Goal: Task Accomplishment & Management: Use online tool/utility

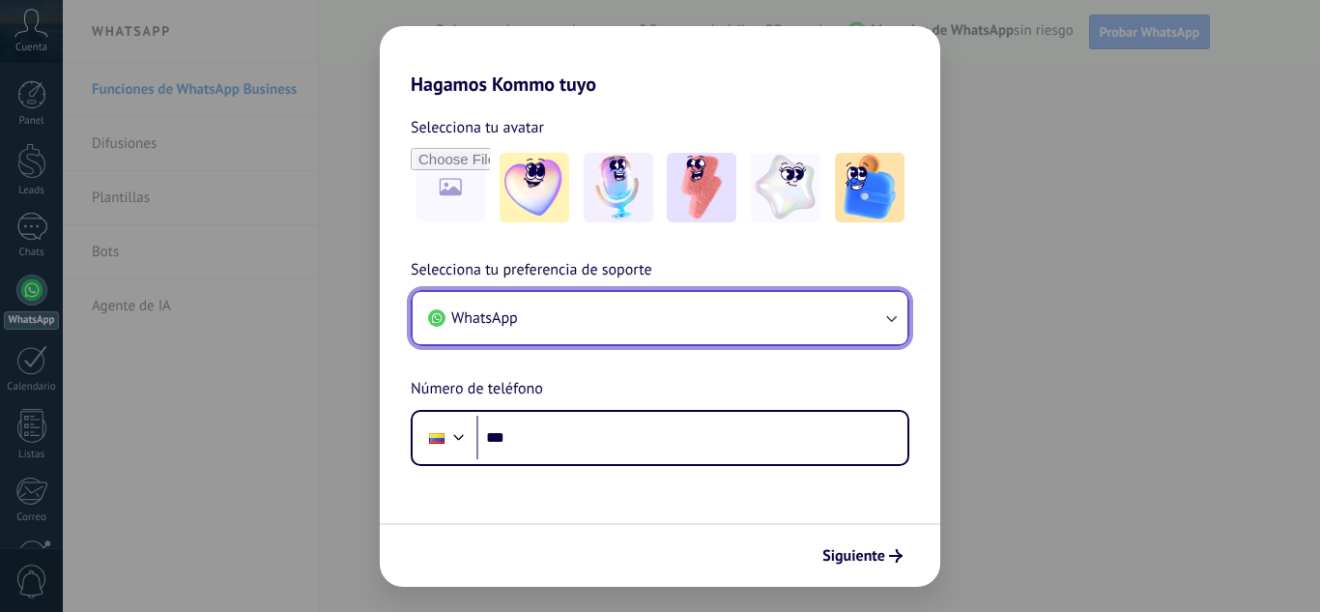
click at [733, 328] on button "WhatsApp" at bounding box center [660, 318] width 495 height 52
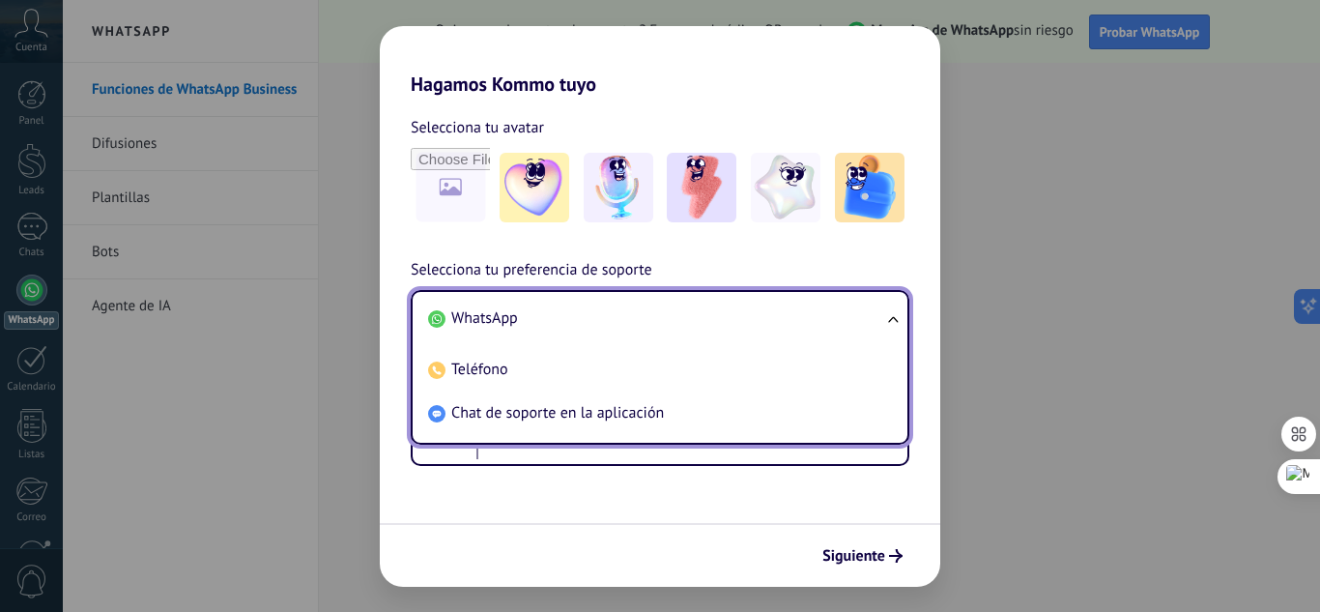
click at [667, 328] on li "WhatsApp" at bounding box center [657, 319] width 472 height 44
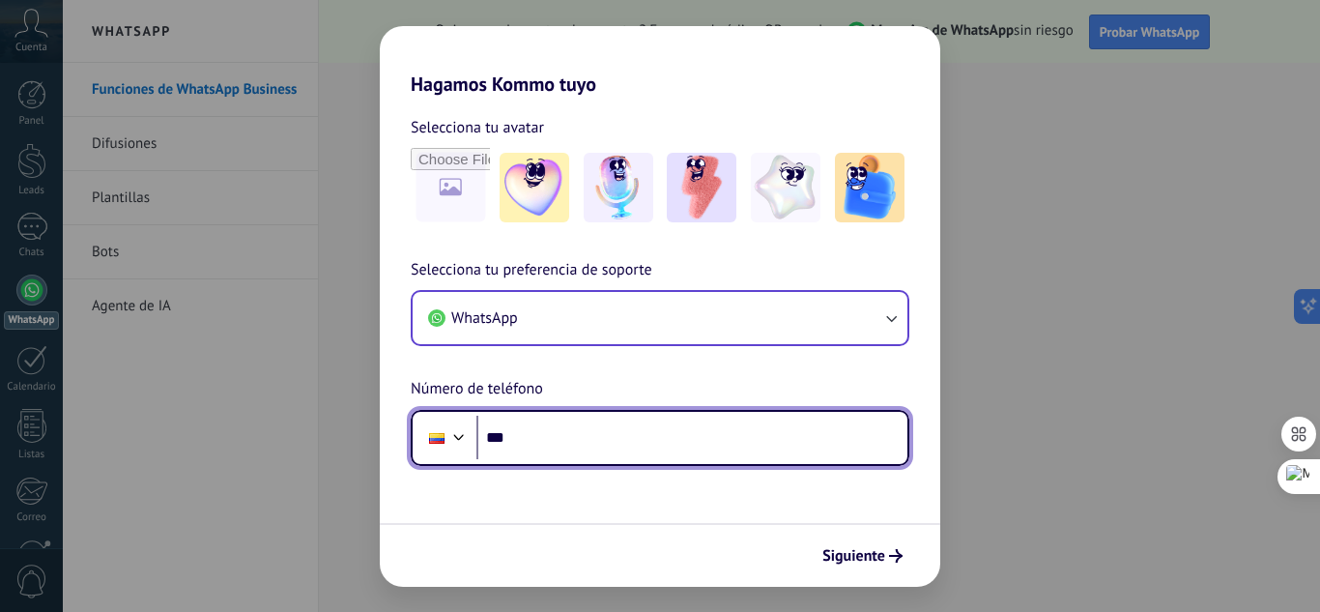
click at [572, 448] on input "***" at bounding box center [692, 438] width 431 height 44
type input "**********"
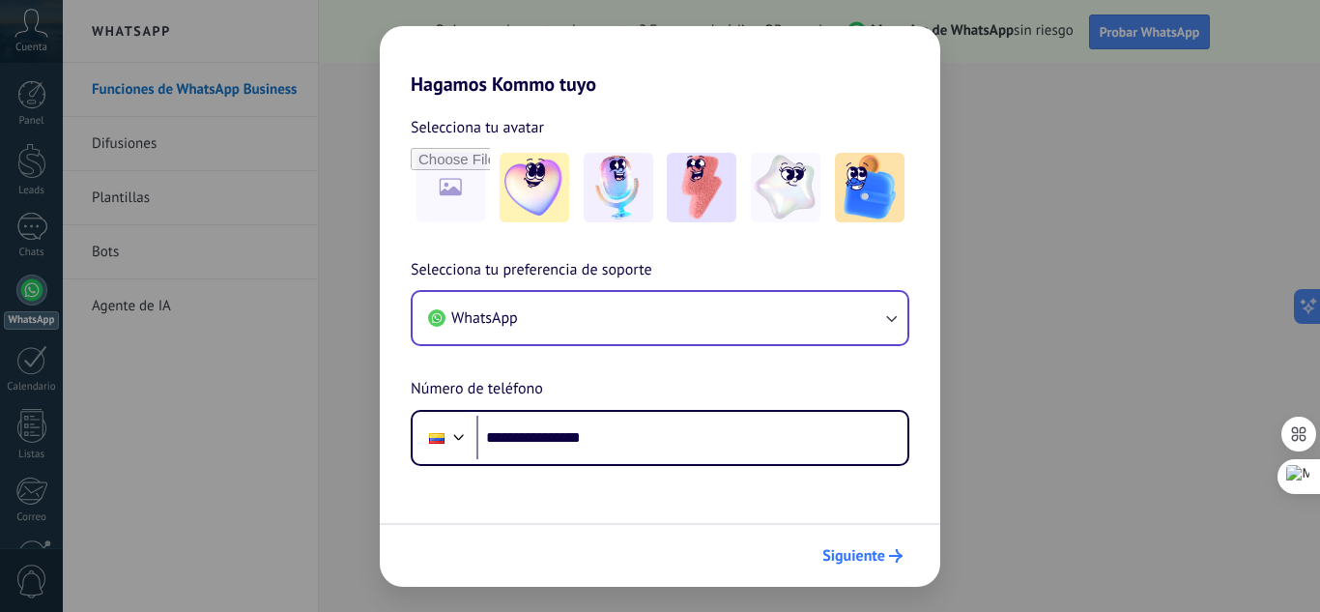
click at [850, 551] on span "Siguiente" at bounding box center [854, 556] width 63 height 14
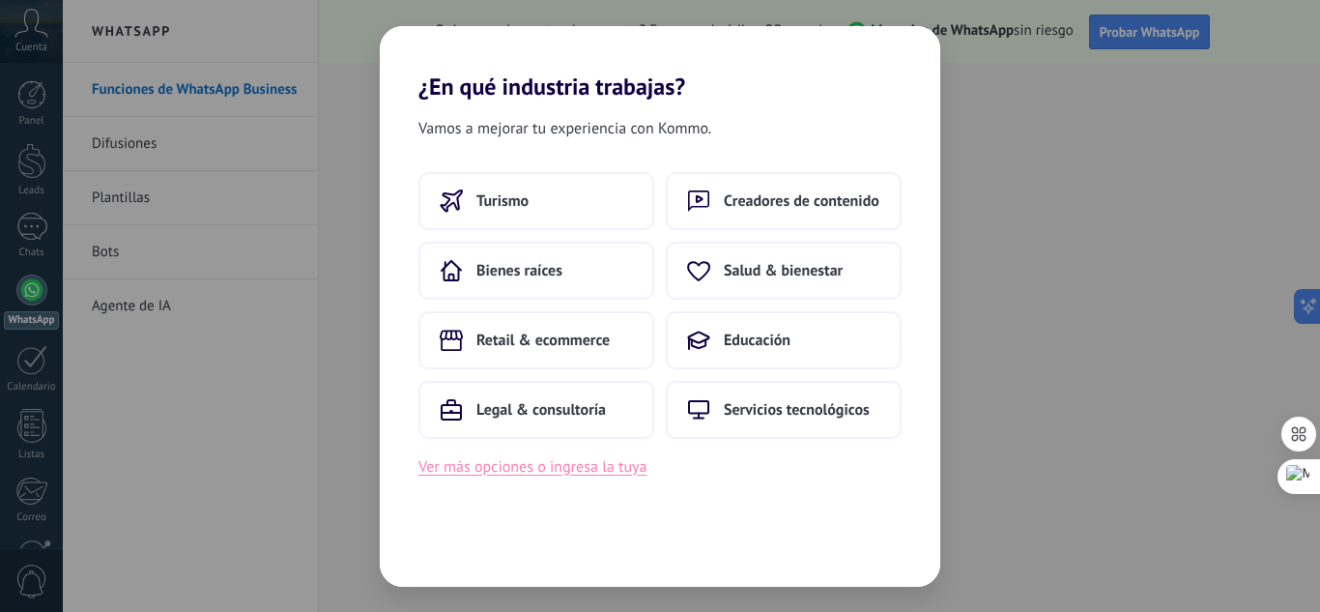
click at [541, 460] on button "Ver más opciones o ingresa la tuya" at bounding box center [533, 466] width 228 height 25
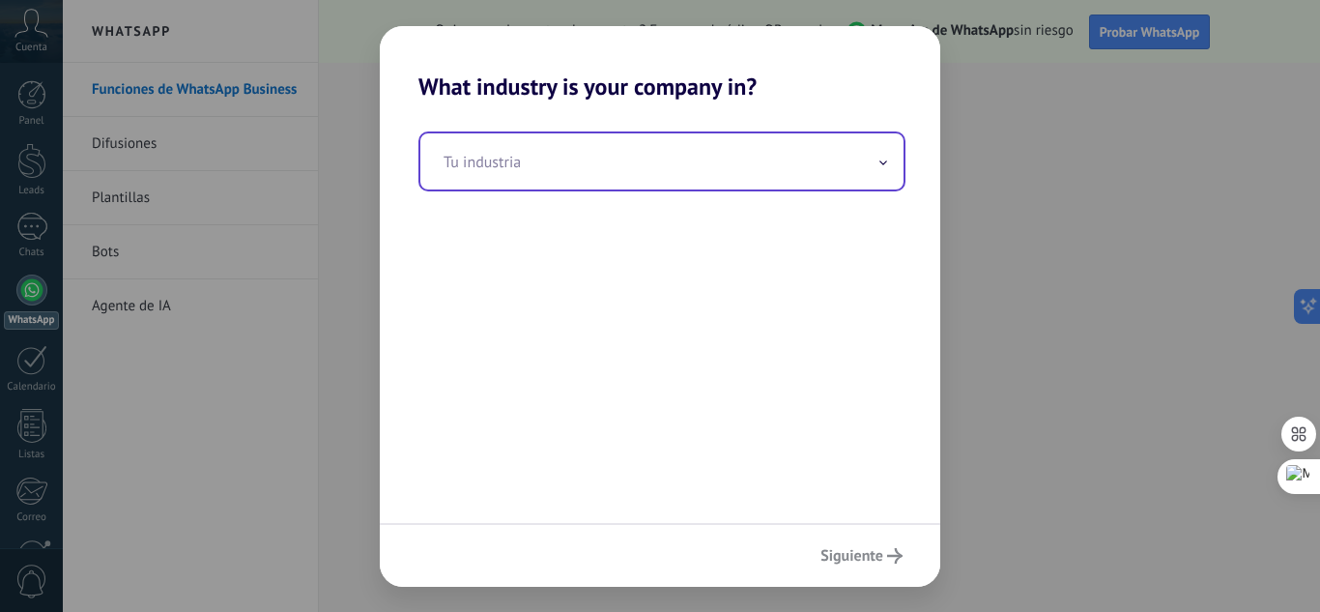
click at [652, 172] on input "text" at bounding box center [662, 161] width 483 height 56
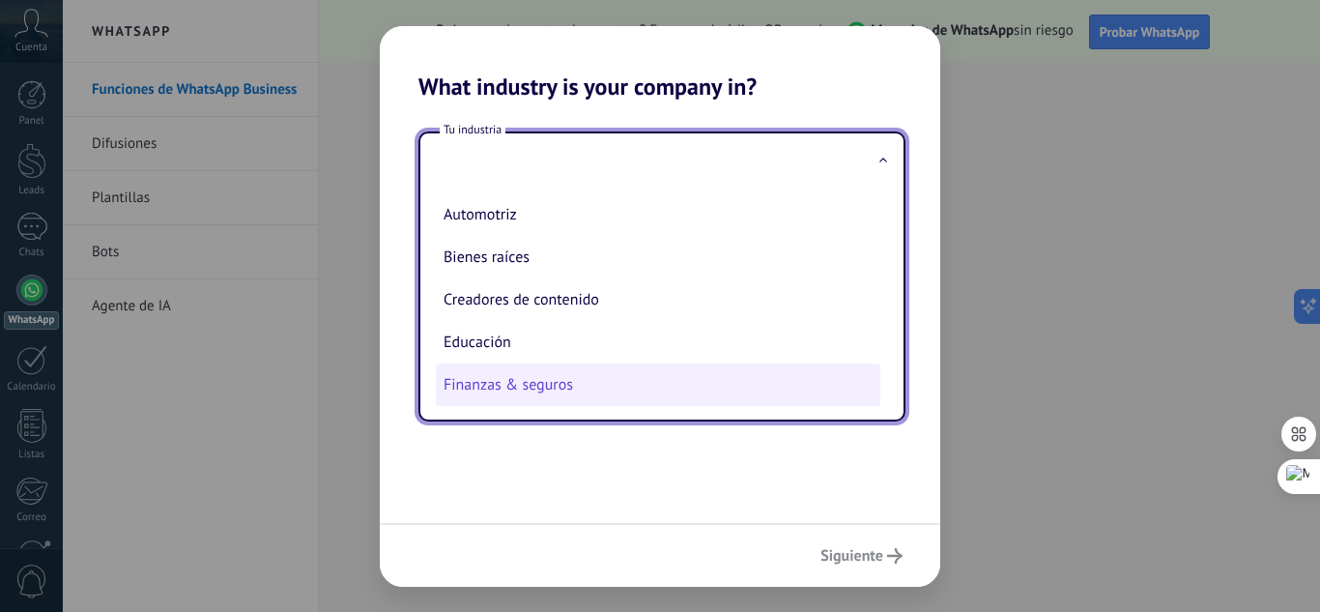
click at [602, 369] on li "Finanzas & seguros" at bounding box center [658, 384] width 445 height 43
type input "**********"
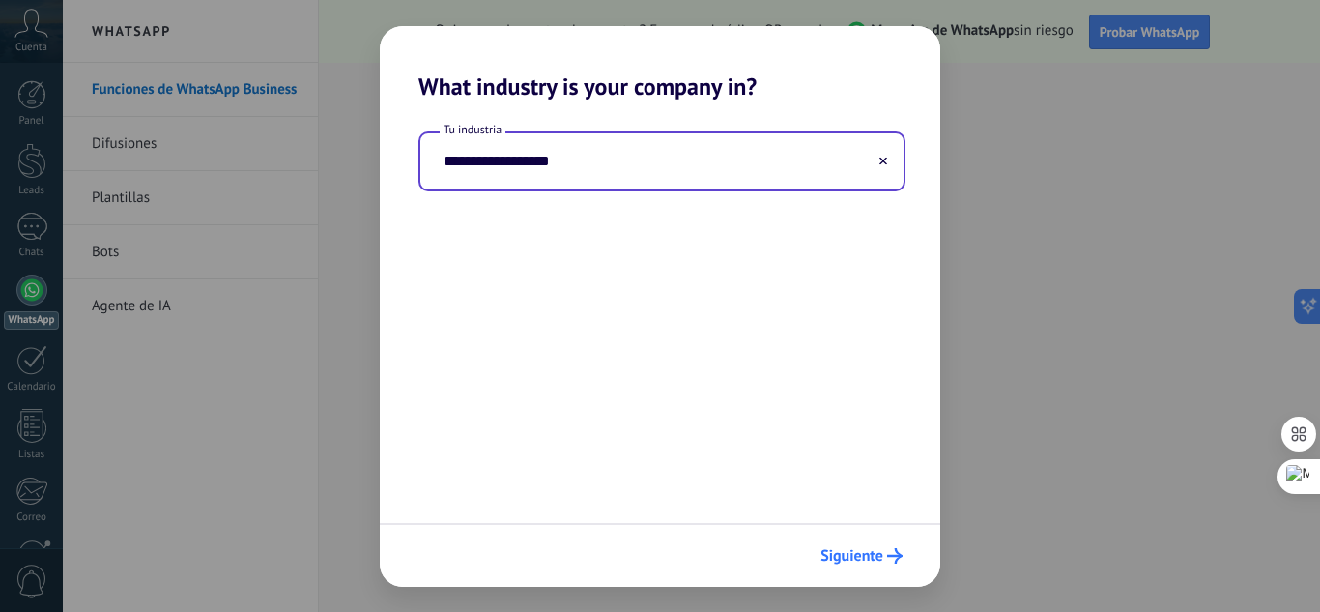
click at [830, 555] on span "Siguiente" at bounding box center [852, 556] width 63 height 14
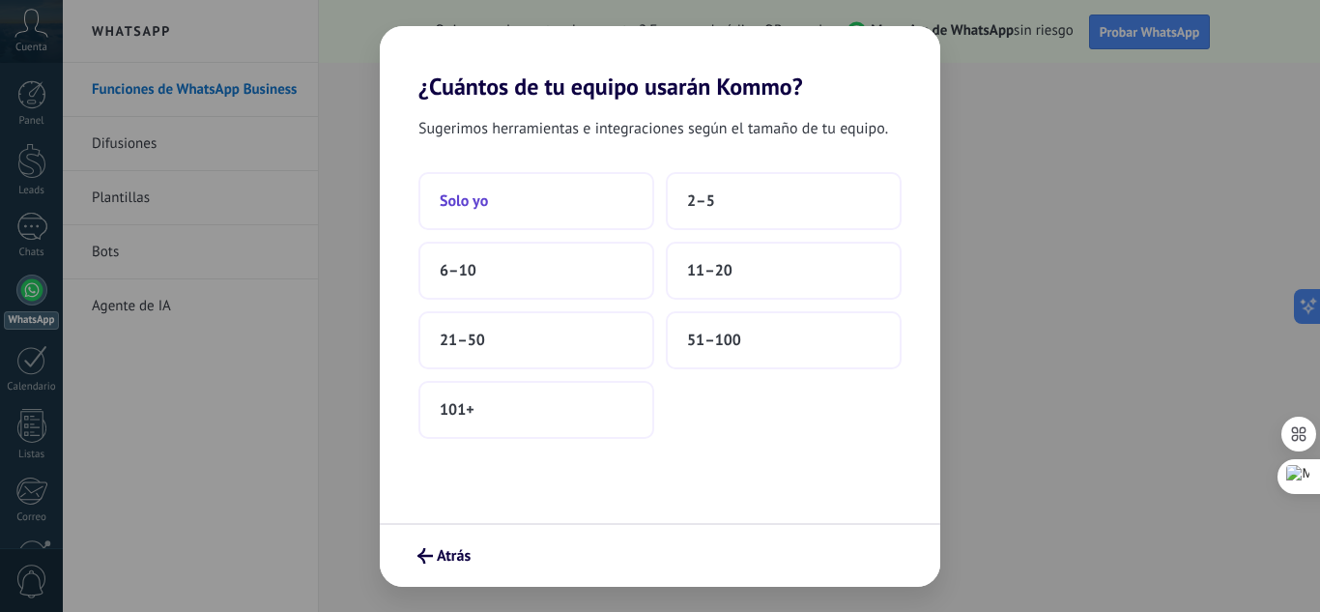
click at [587, 204] on button "Solo yo" at bounding box center [537, 201] width 236 height 58
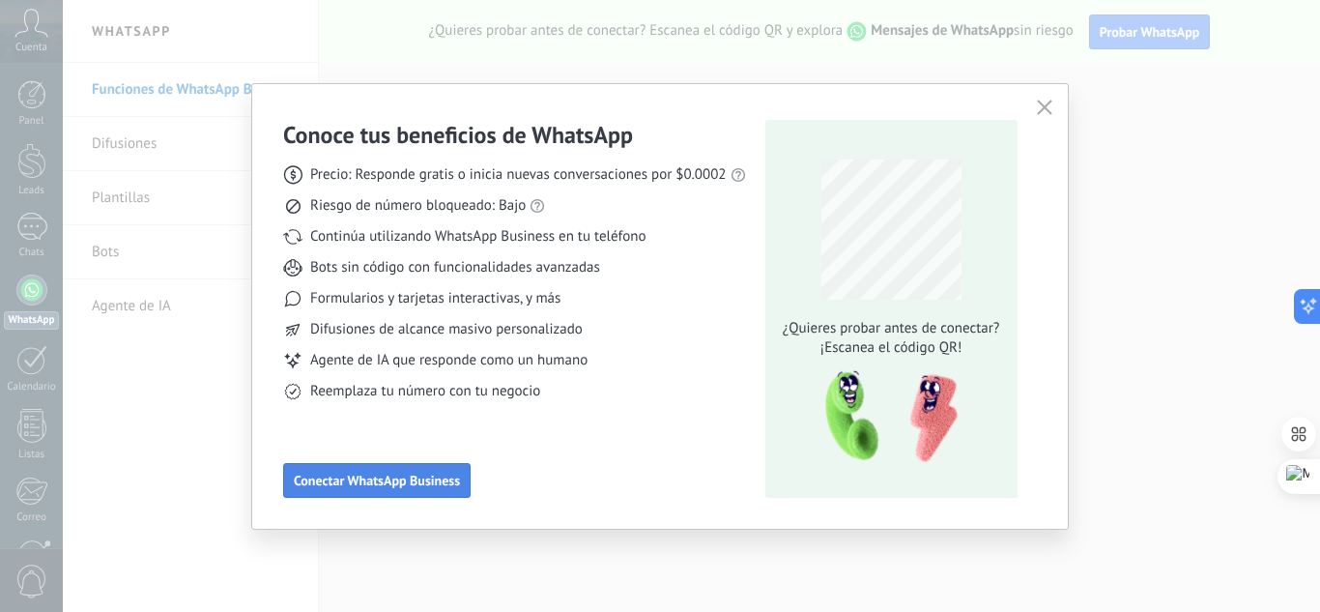
click at [383, 486] on span "Conectar WhatsApp Business" at bounding box center [377, 481] width 166 height 14
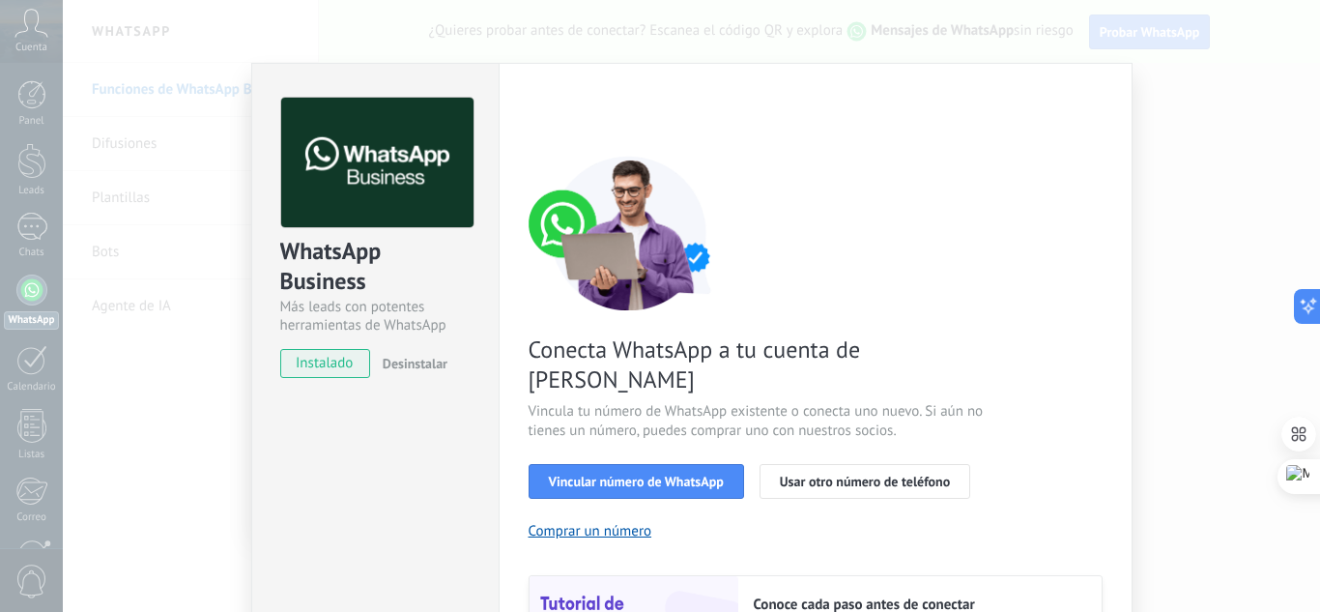
click at [406, 450] on div "WhatsApp Business Más leads con potentes herramientas de WhatsApp instalado Des…" at bounding box center [374, 440] width 247 height 754
click at [1176, 248] on div "WhatsApp Business Más leads con potentes herramientas de WhatsApp instalado Des…" at bounding box center [692, 306] width 1258 height 612
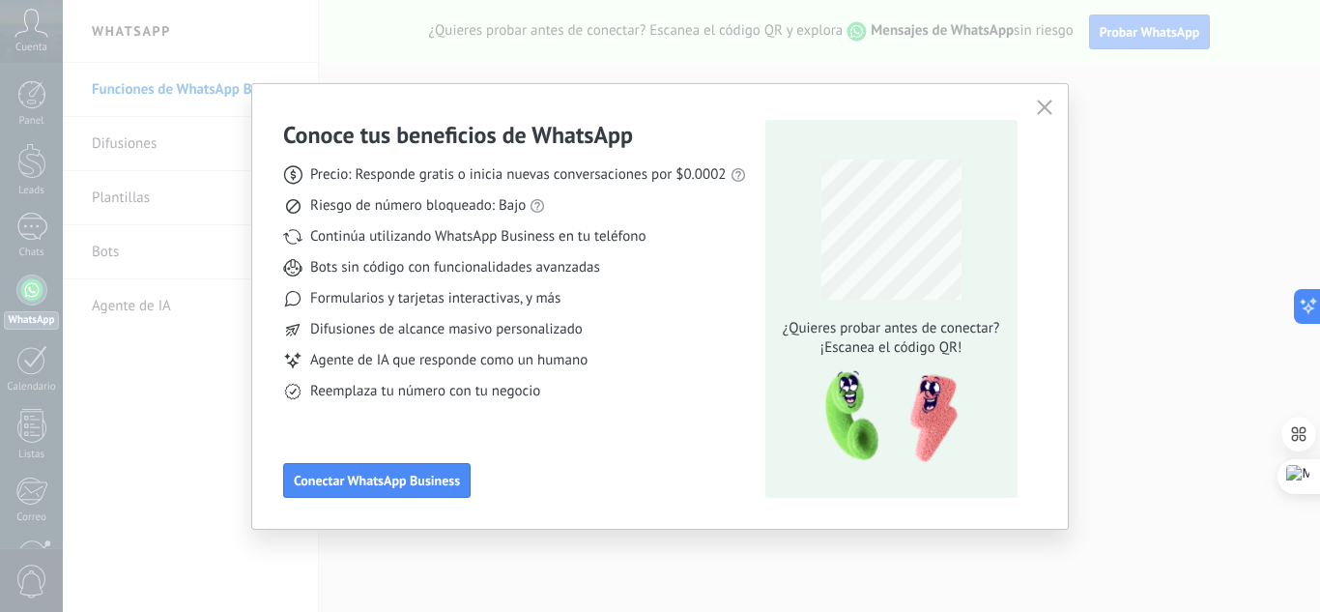
click at [1041, 109] on icon "button" at bounding box center [1044, 107] width 15 height 15
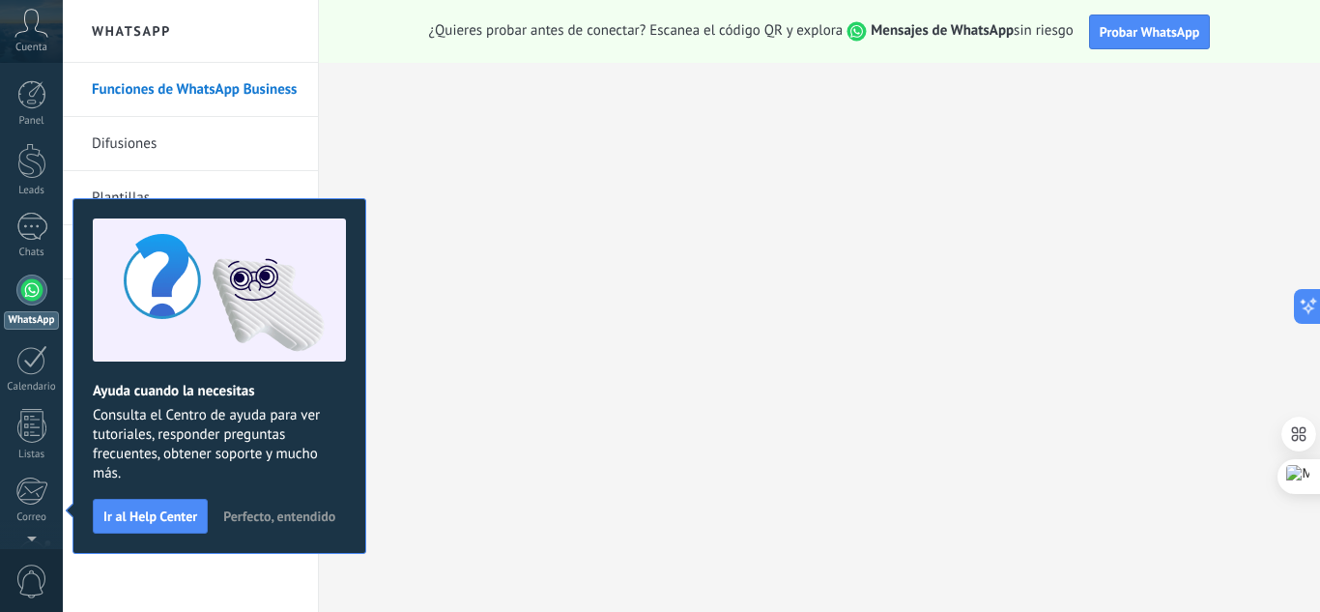
click at [28, 112] on link "Panel" at bounding box center [31, 103] width 63 height 47
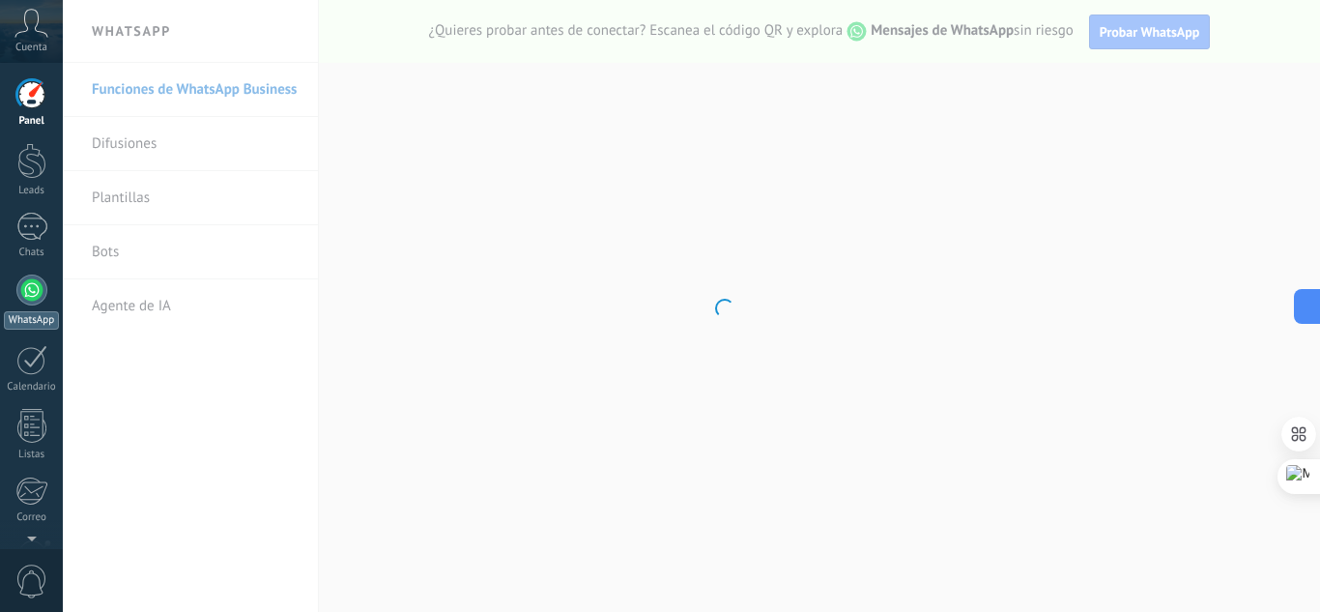
click at [31, 302] on div at bounding box center [31, 290] width 31 height 31
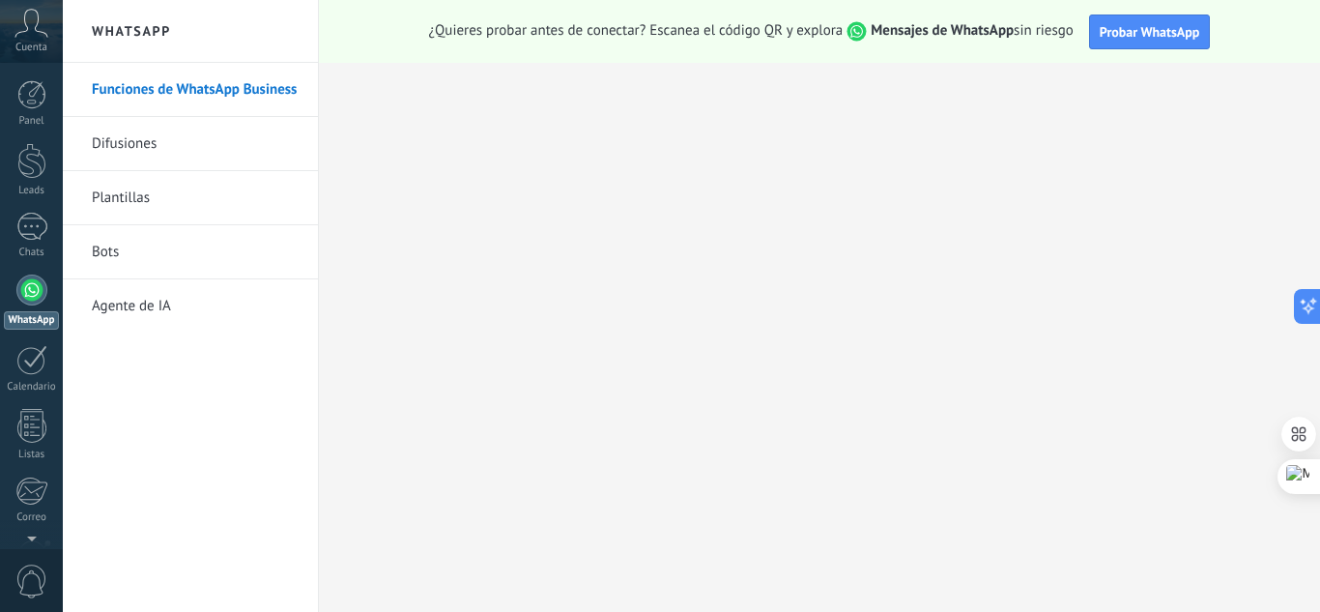
click at [191, 149] on link "Difusiones" at bounding box center [195, 144] width 207 height 54
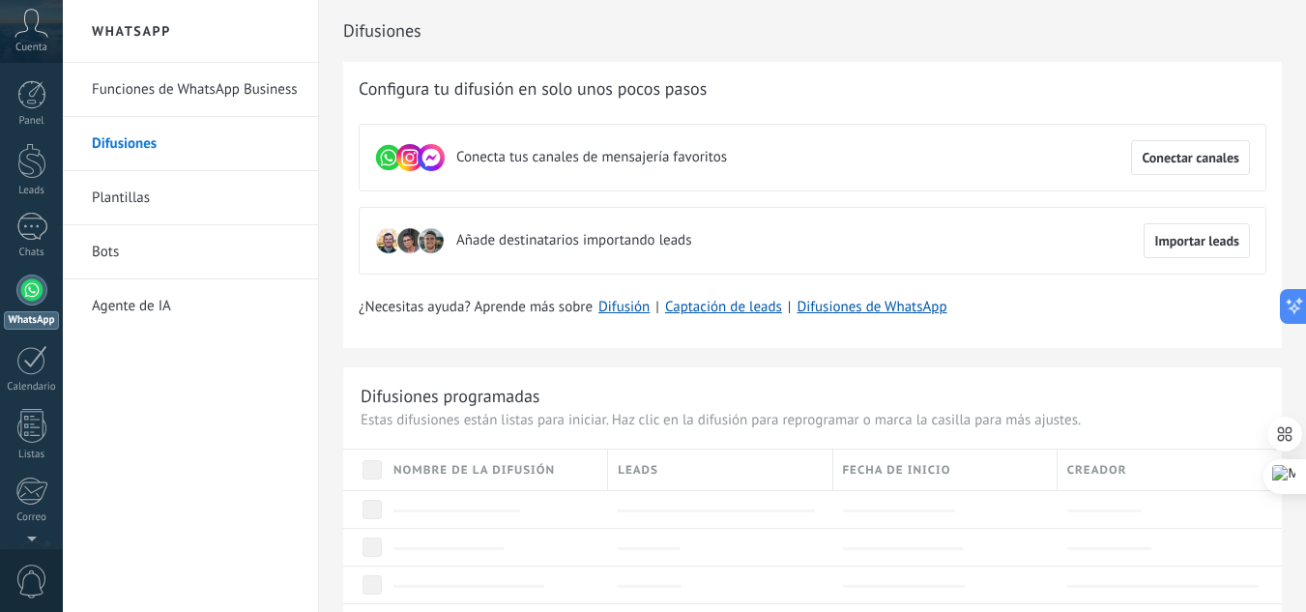
click at [474, 461] on span "Nombre de la difusión" at bounding box center [473, 470] width 161 height 18
